Goal: Book appointment/travel/reservation

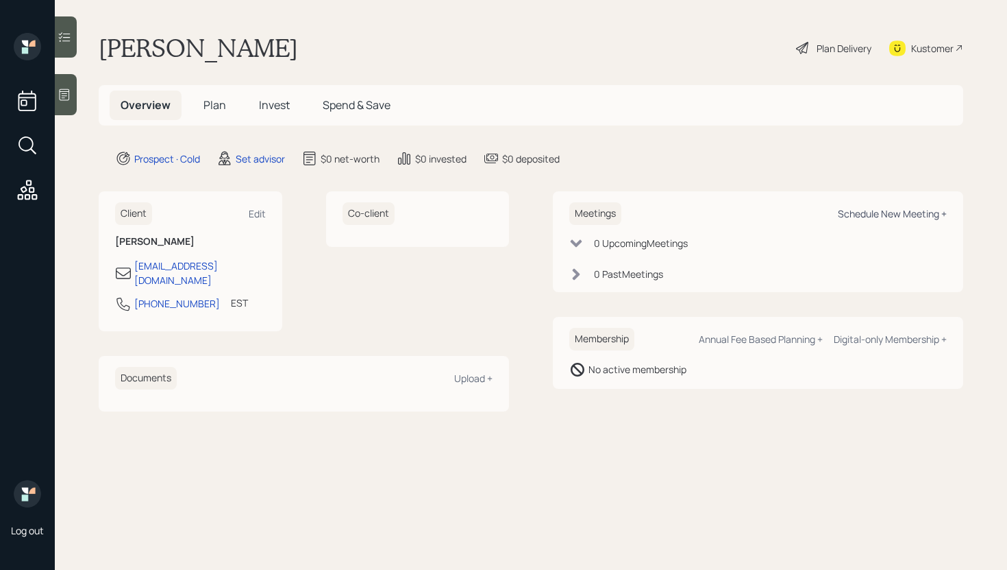
click at [877, 213] on div "Schedule New Meeting +" at bounding box center [892, 213] width 109 height 13
select select "round-robin"
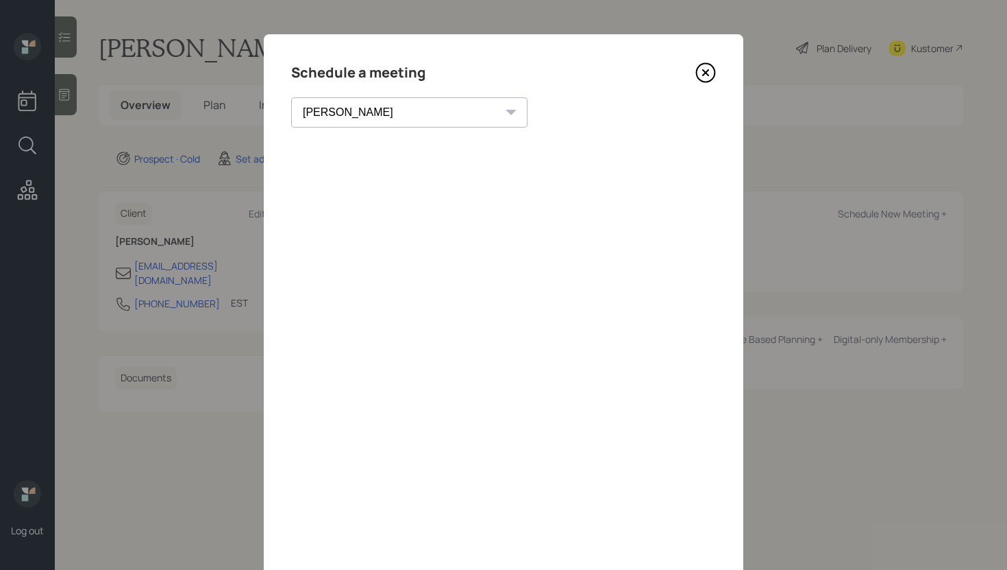
click at [706, 73] on icon at bounding box center [705, 72] width 5 height 5
